Goal: Check status: Check status

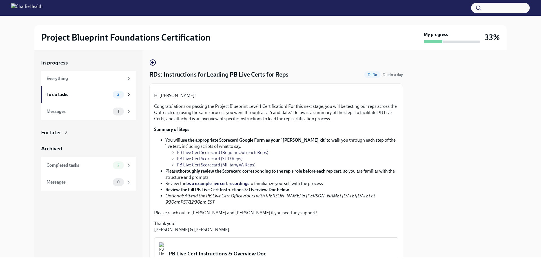
scroll to position [91, 0]
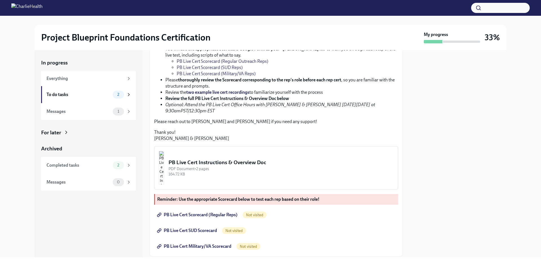
click at [240, 64] on link "PB Live Cert Scorecard (Regular Outreach Reps)" at bounding box center [223, 61] width 92 height 5
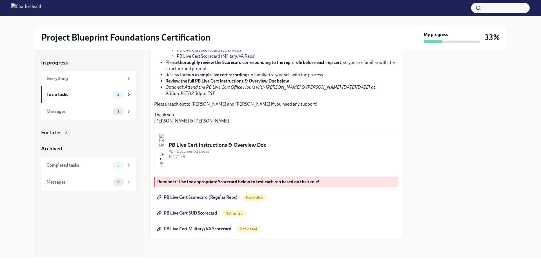
scroll to position [162, 0]
click at [164, 157] on img "button" at bounding box center [161, 151] width 5 height 34
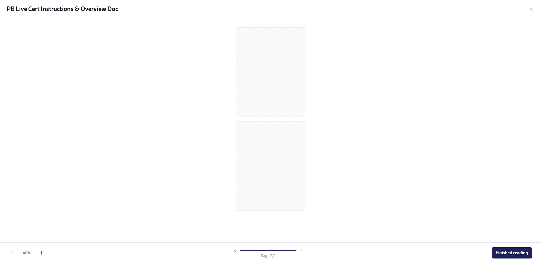
click at [39, 255] on icon "button" at bounding box center [42, 253] width 6 height 6
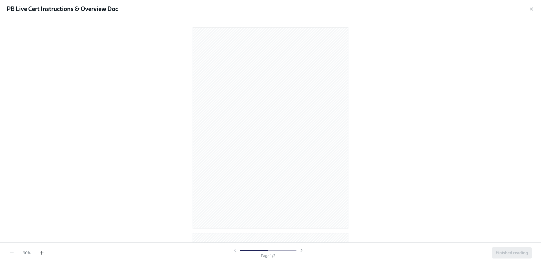
click at [39, 255] on icon "button" at bounding box center [42, 253] width 6 height 6
